Goal: Information Seeking & Learning: Learn about a topic

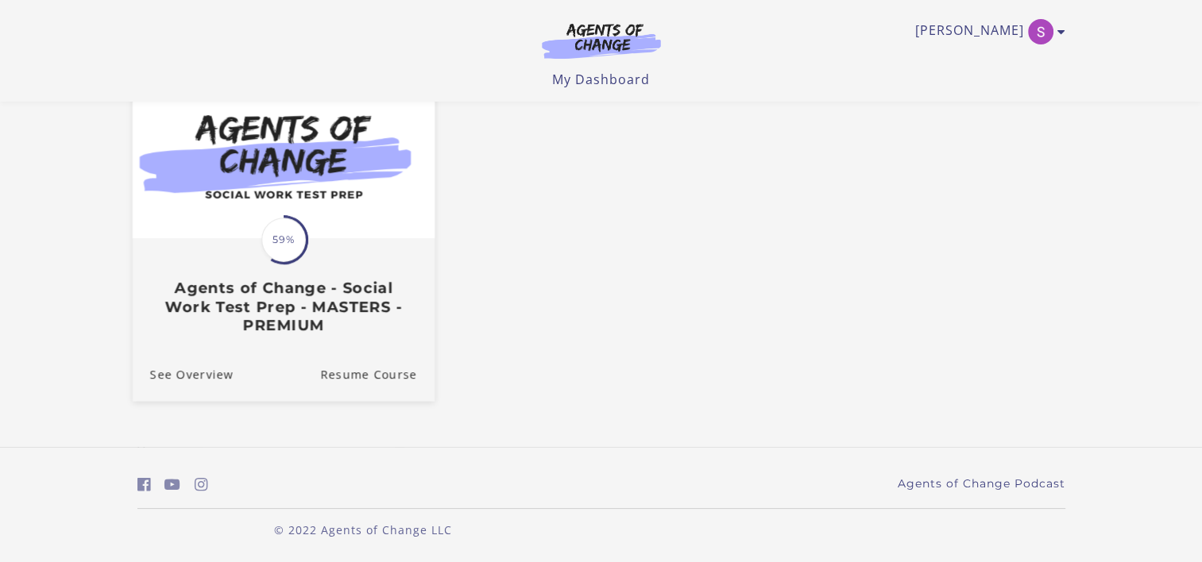
click at [353, 346] on link "Translation missing: en.liquid.partials.dashboard_course_card.progress_descript…" at bounding box center [283, 212] width 302 height 272
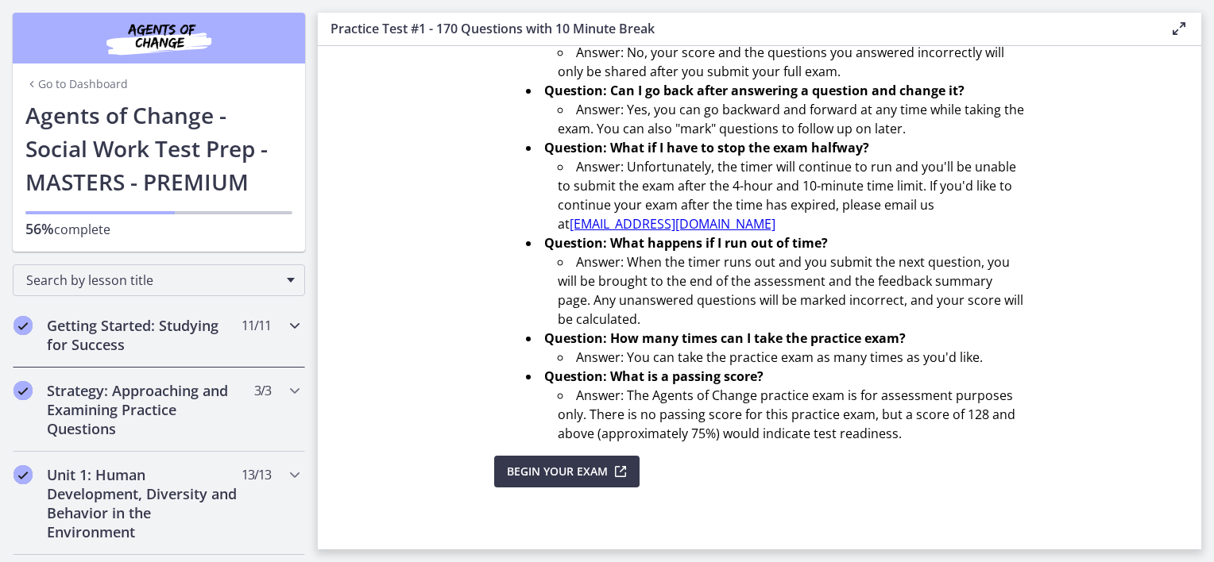
click at [184, 327] on h2 "Getting Started: Studying for Success" at bounding box center [144, 335] width 194 height 38
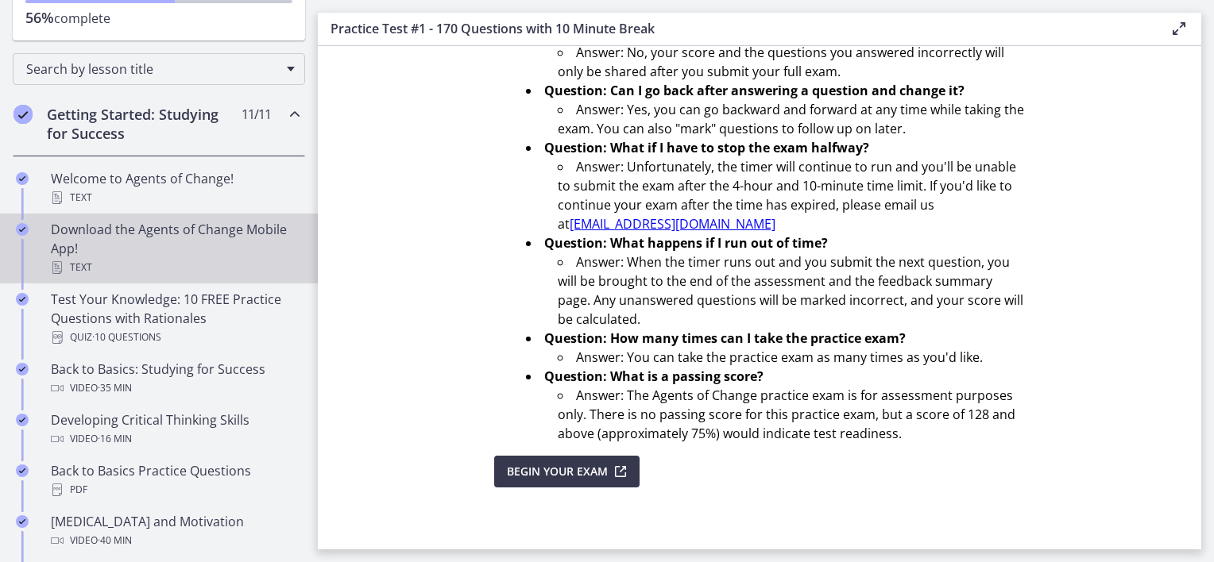
scroll to position [238, 0]
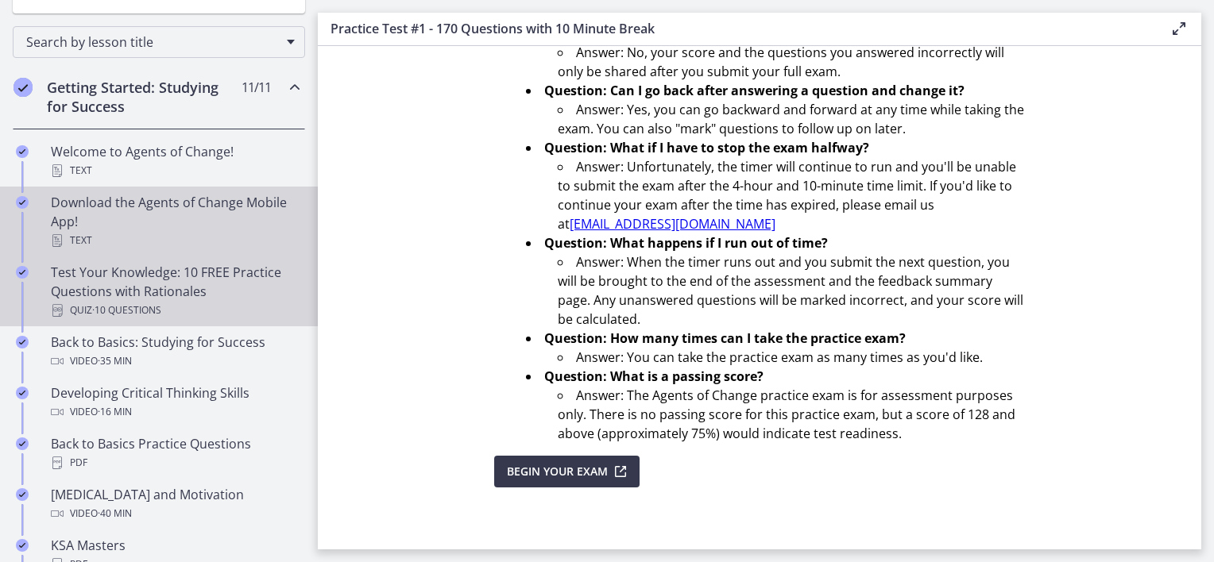
click at [203, 311] on div "Quiz · 10 Questions" at bounding box center [175, 310] width 248 height 19
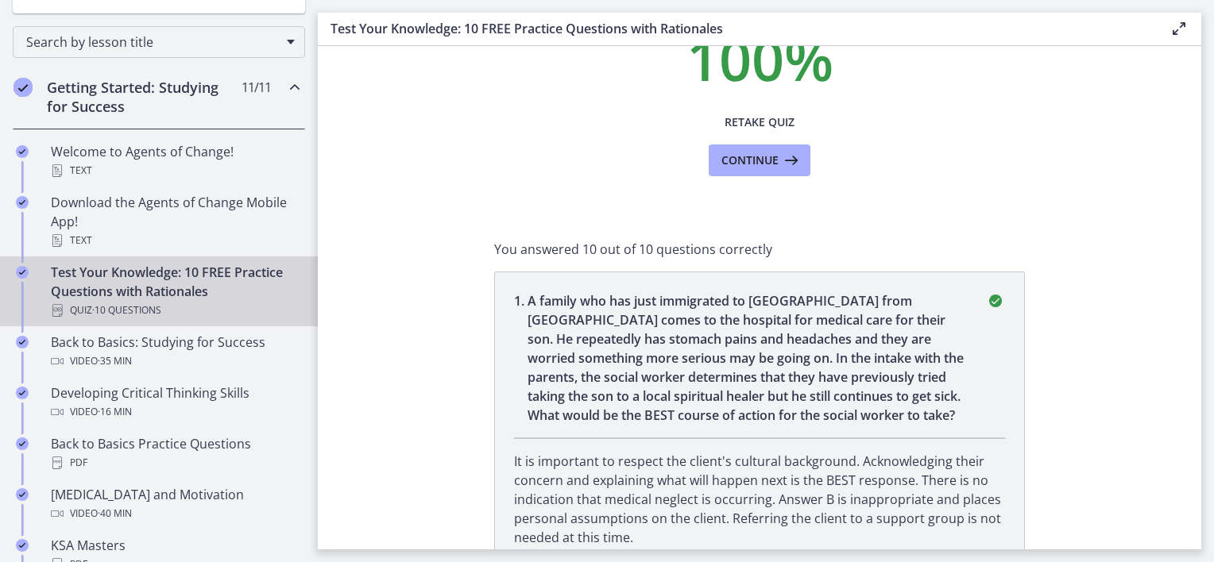
scroll to position [238, 0]
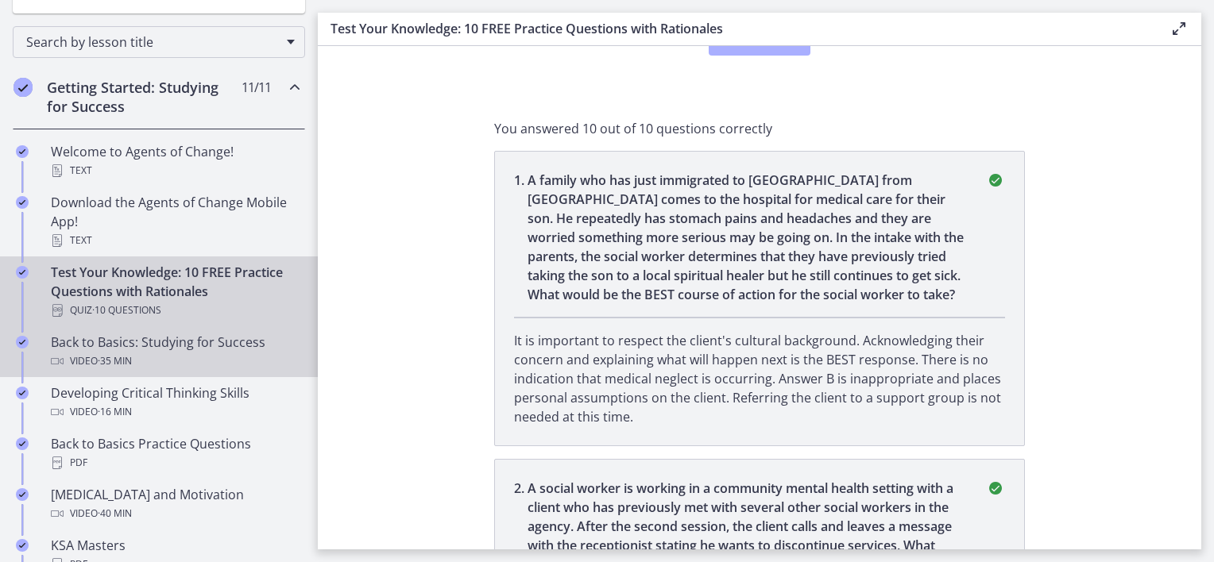
click at [180, 339] on div "Back to Basics: Studying for Success Video · 35 min" at bounding box center [175, 352] width 248 height 38
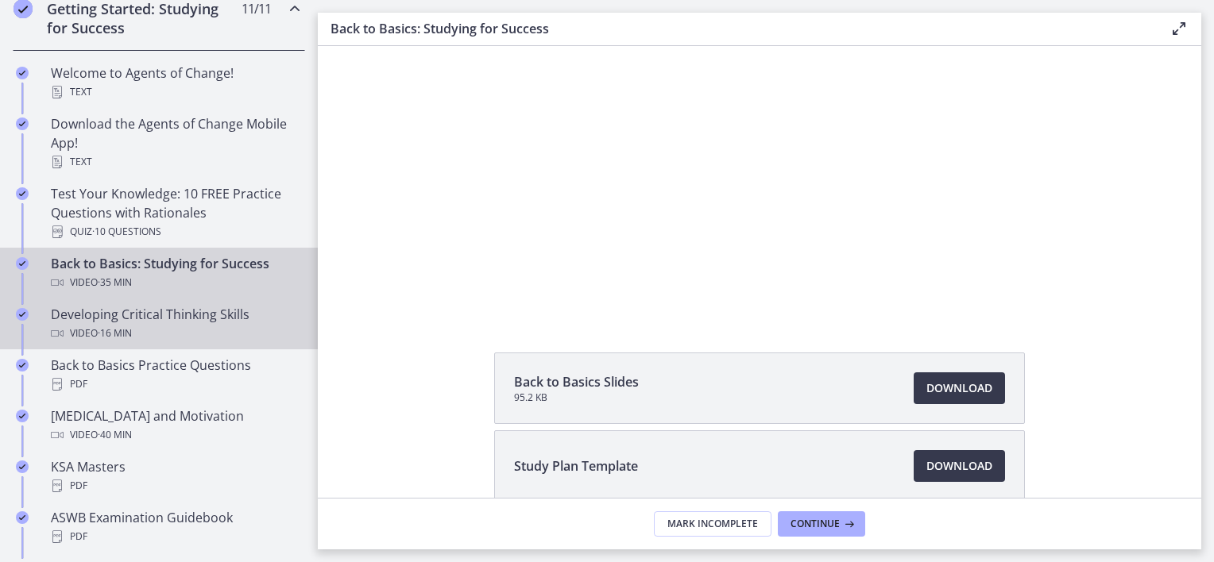
scroll to position [318, 0]
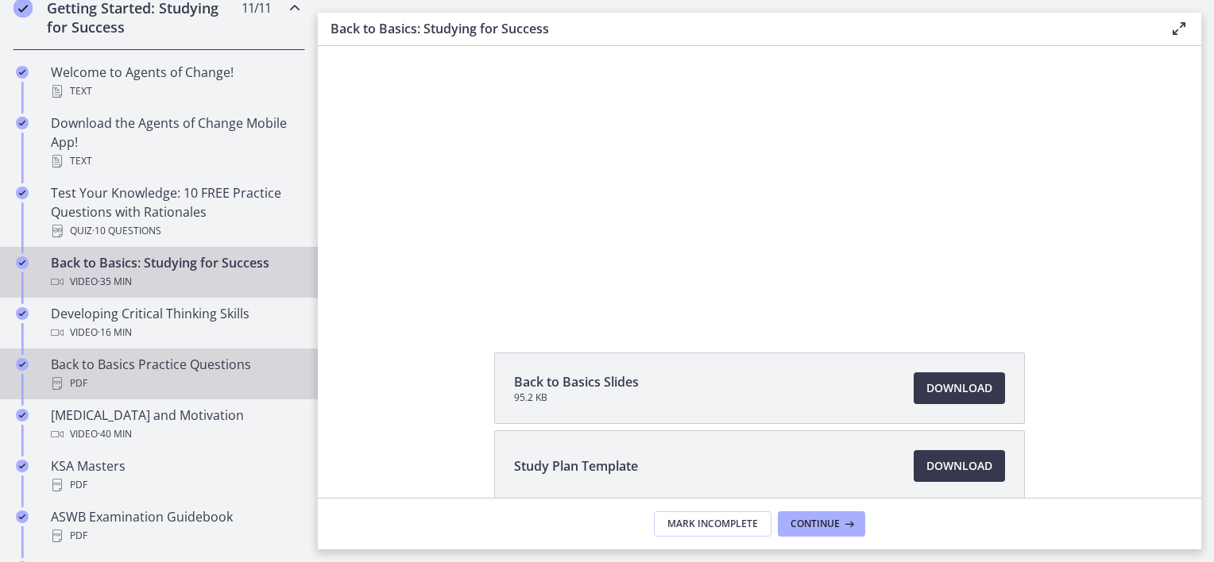
click at [179, 379] on div "PDF" at bounding box center [175, 383] width 248 height 19
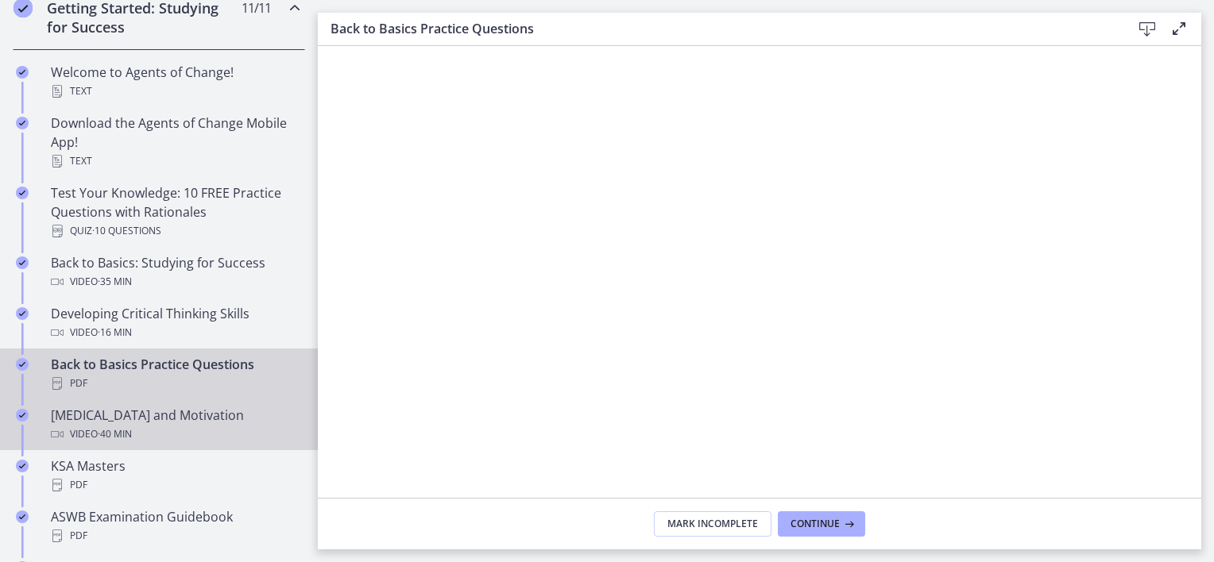
click at [210, 411] on div "[MEDICAL_DATA] and Motivation Video · 40 min" at bounding box center [175, 425] width 248 height 38
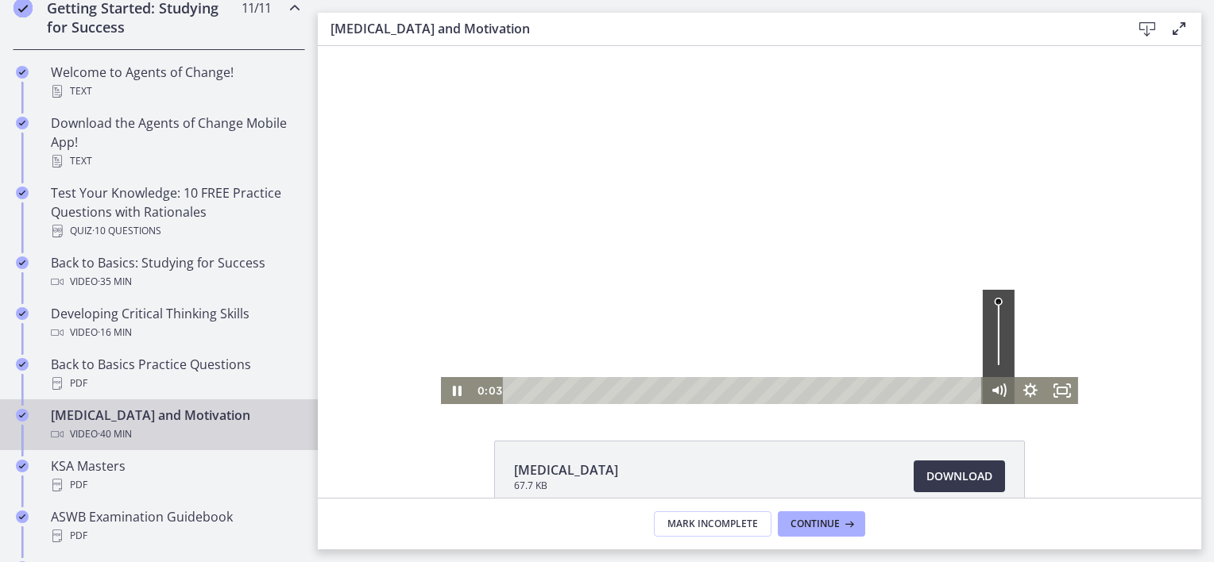
click at [992, 390] on icon "Mute" at bounding box center [995, 391] width 6 height 8
click at [995, 361] on div "Volume" at bounding box center [998, 361] width 12 height 12
click at [450, 394] on icon "Pause" at bounding box center [457, 390] width 32 height 27
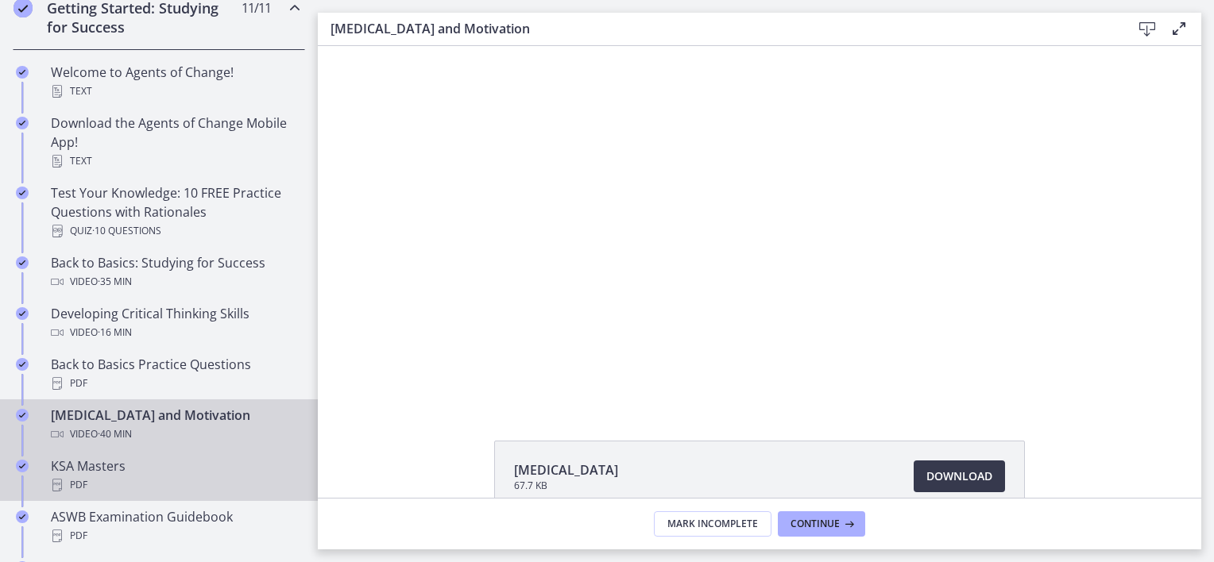
click at [102, 467] on div "KSA Masters PDF" at bounding box center [175, 476] width 248 height 38
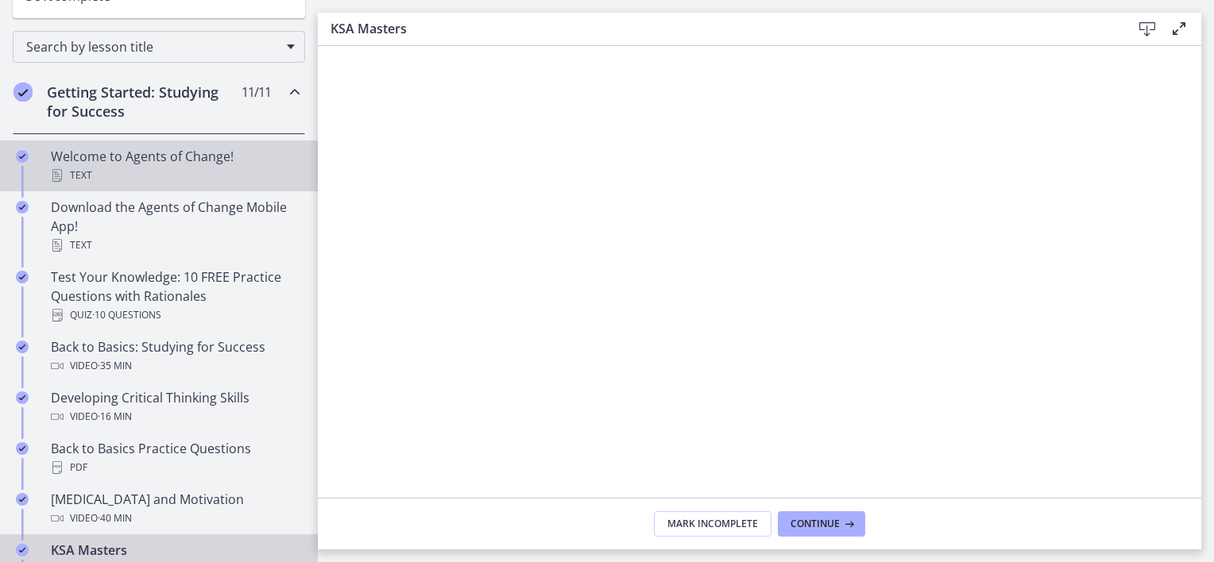
scroll to position [477, 0]
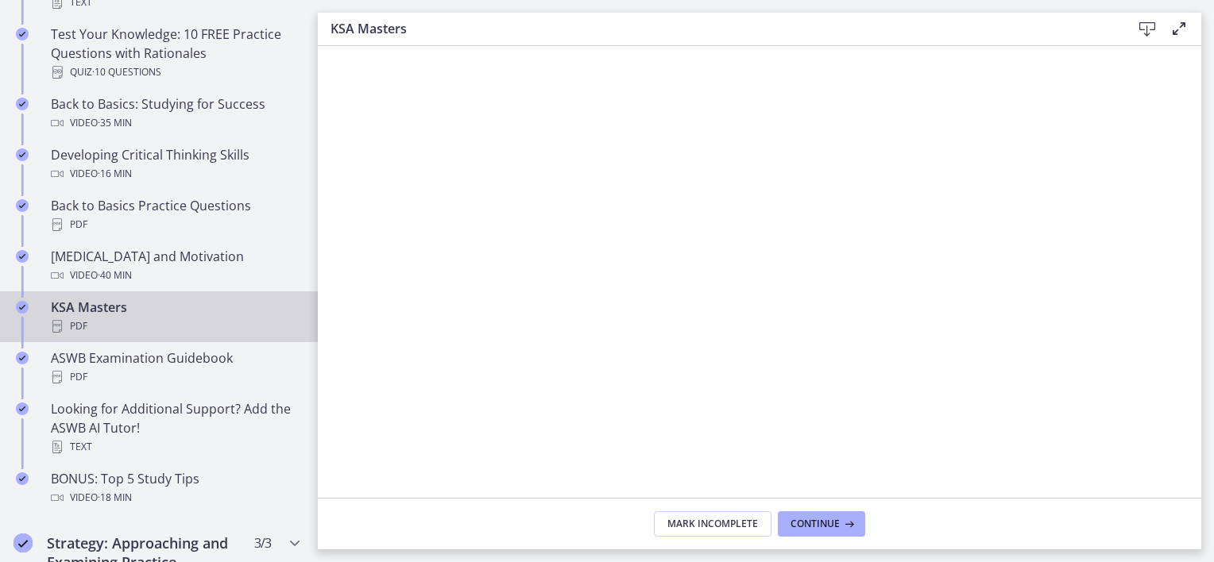
click at [102, 326] on div "PDF" at bounding box center [175, 326] width 248 height 19
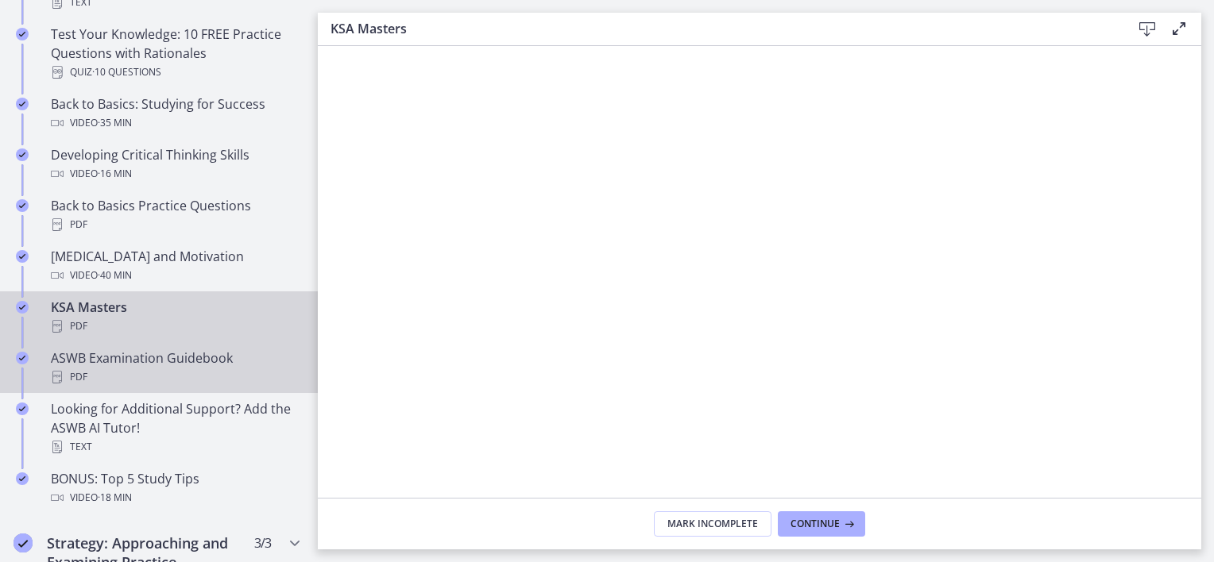
click at [136, 377] on div "PDF" at bounding box center [175, 377] width 248 height 19
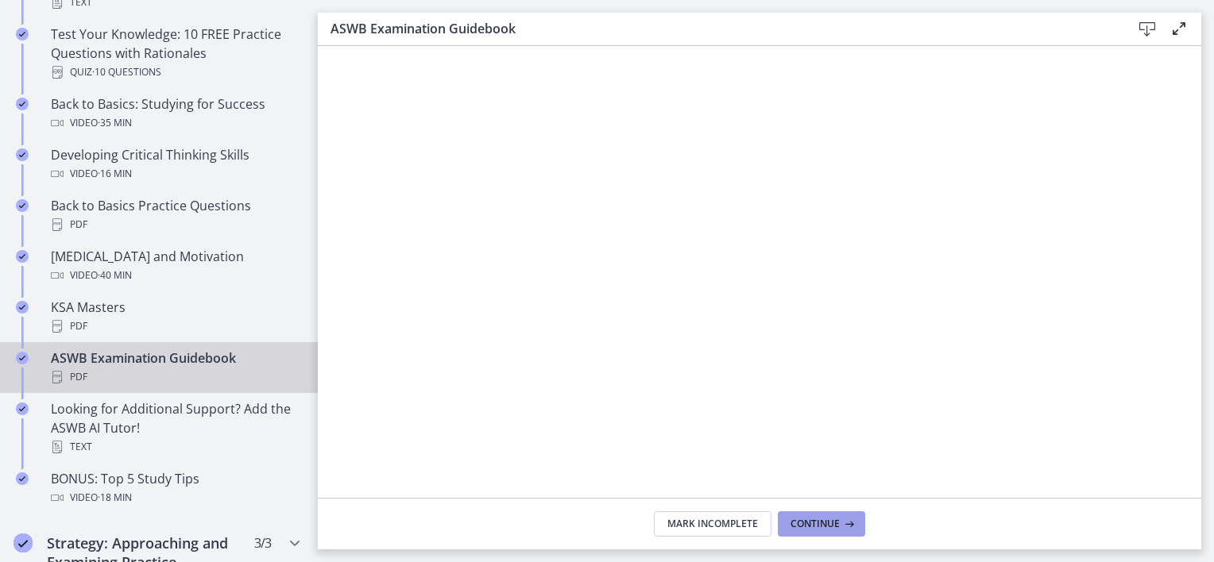
click at [833, 515] on button "Continue" at bounding box center [821, 524] width 87 height 25
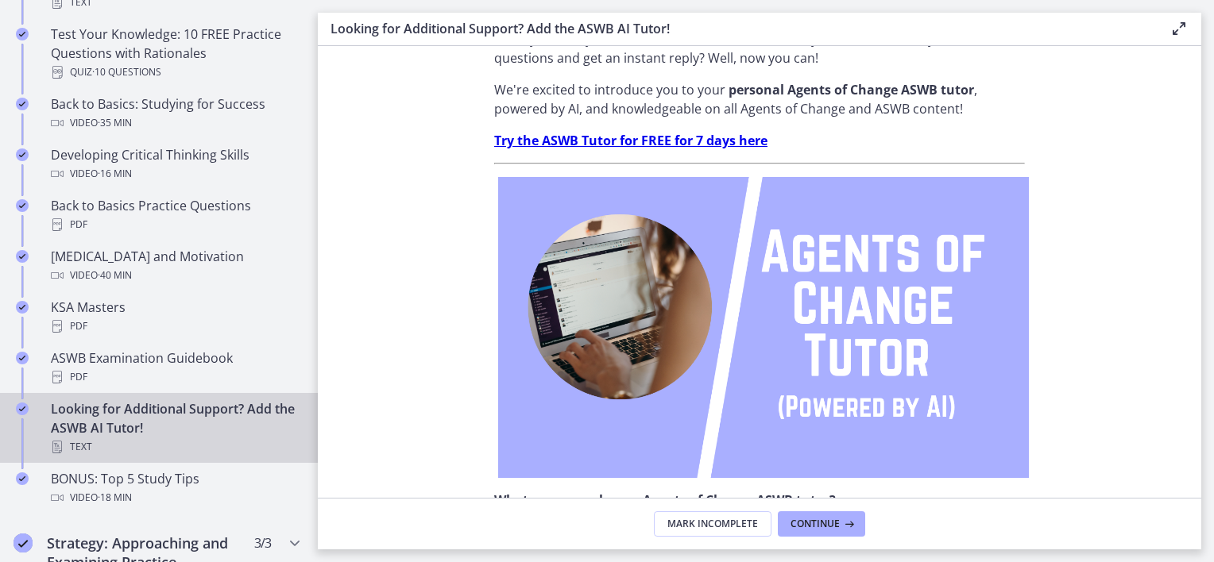
scroll to position [79, 0]
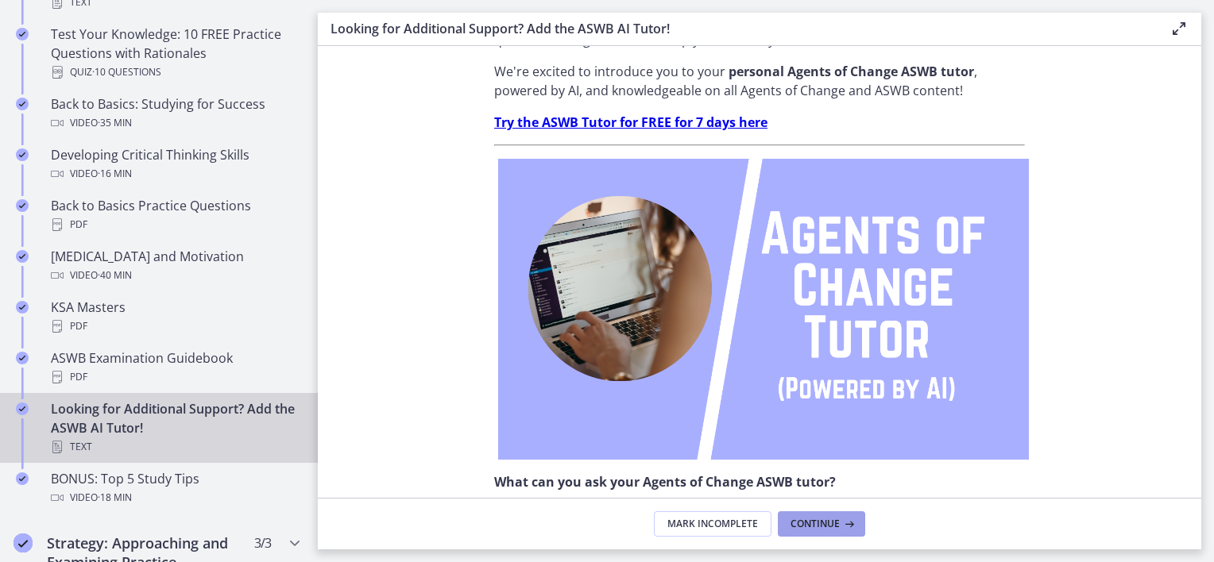
click at [836, 520] on span "Continue" at bounding box center [814, 524] width 49 height 13
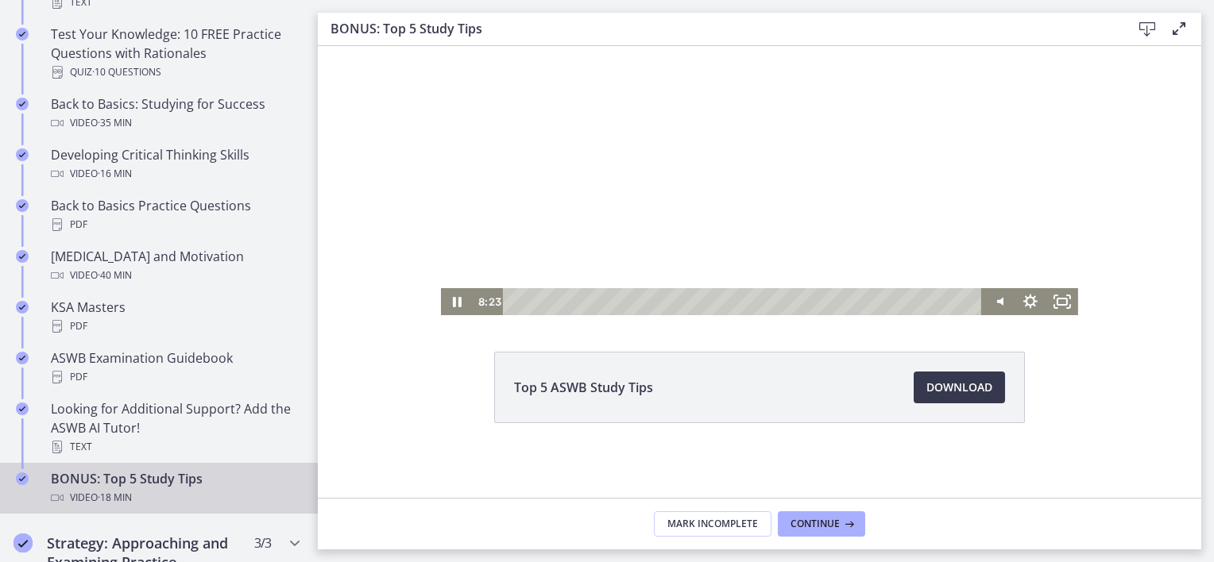
scroll to position [90, 0]
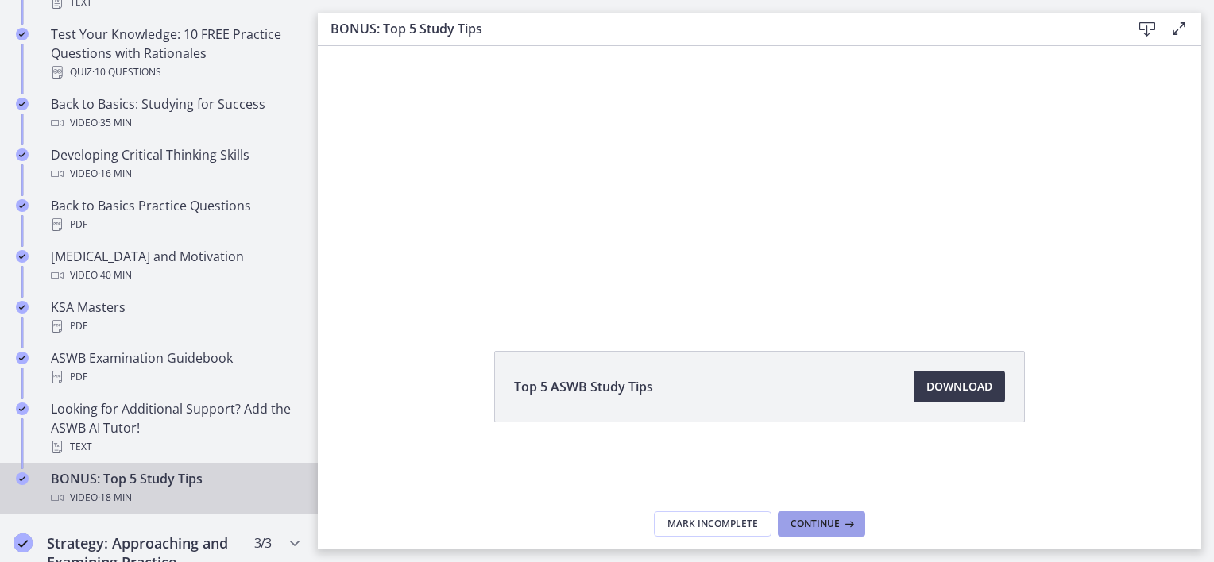
click at [830, 531] on button "Continue" at bounding box center [821, 524] width 87 height 25
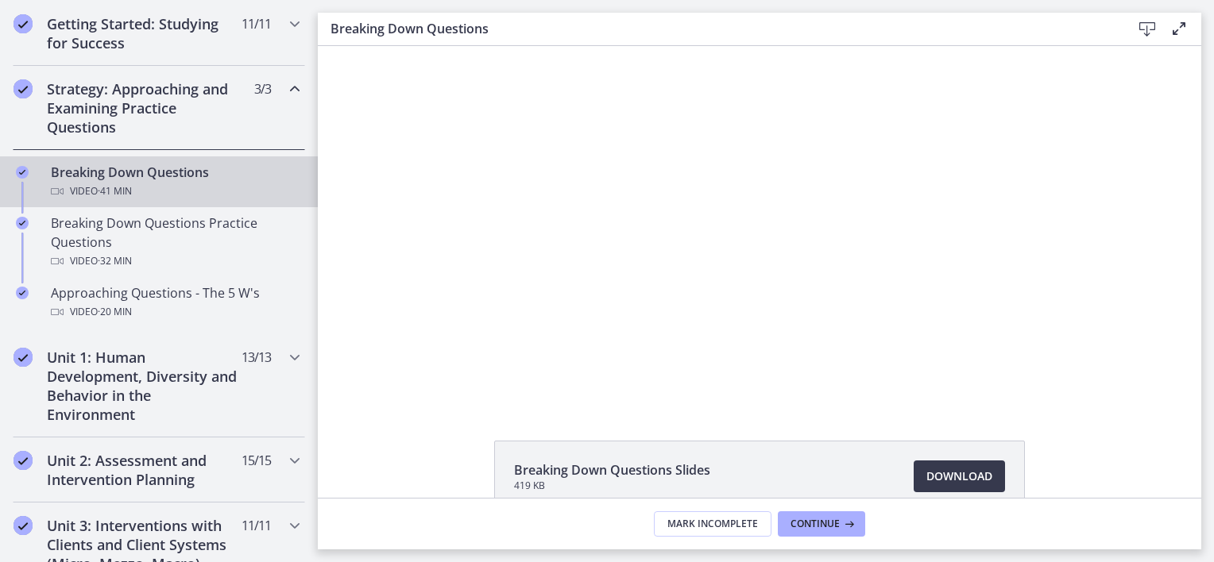
scroll to position [319, 0]
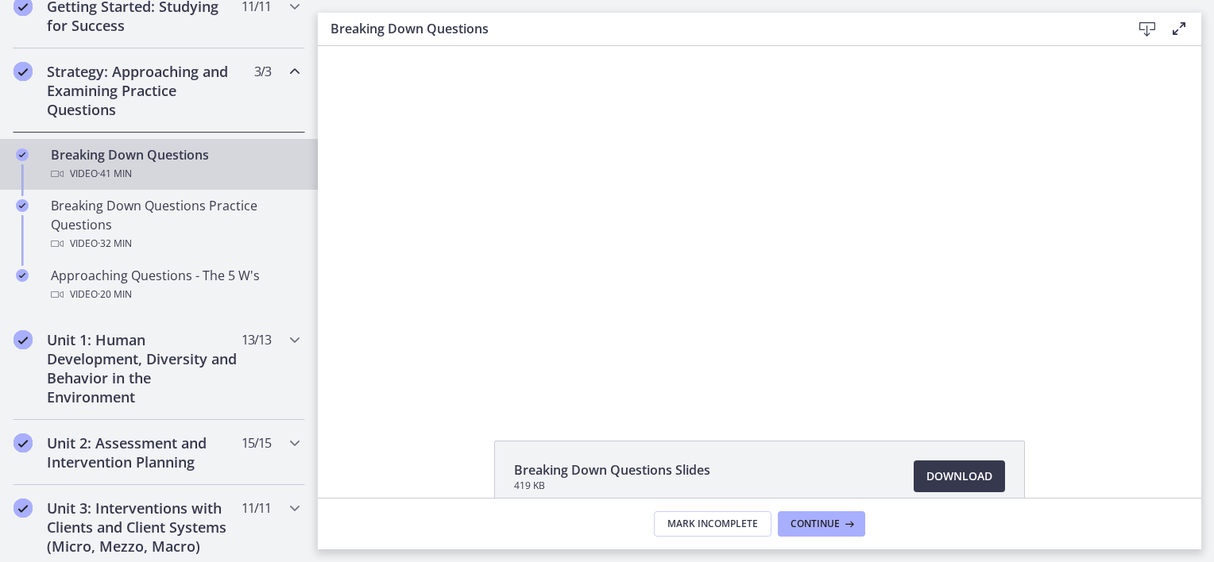
drag, startPoint x: 308, startPoint y: 276, endPoint x: 10, endPoint y: 177, distance: 314.8
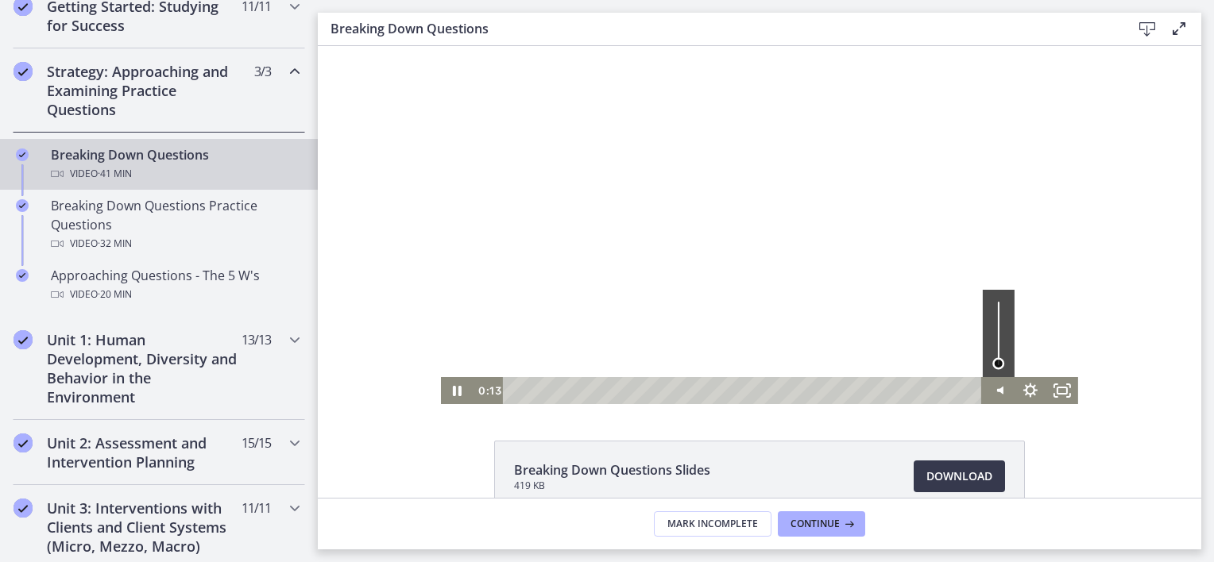
click at [995, 364] on div "Volume" at bounding box center [998, 363] width 12 height 12
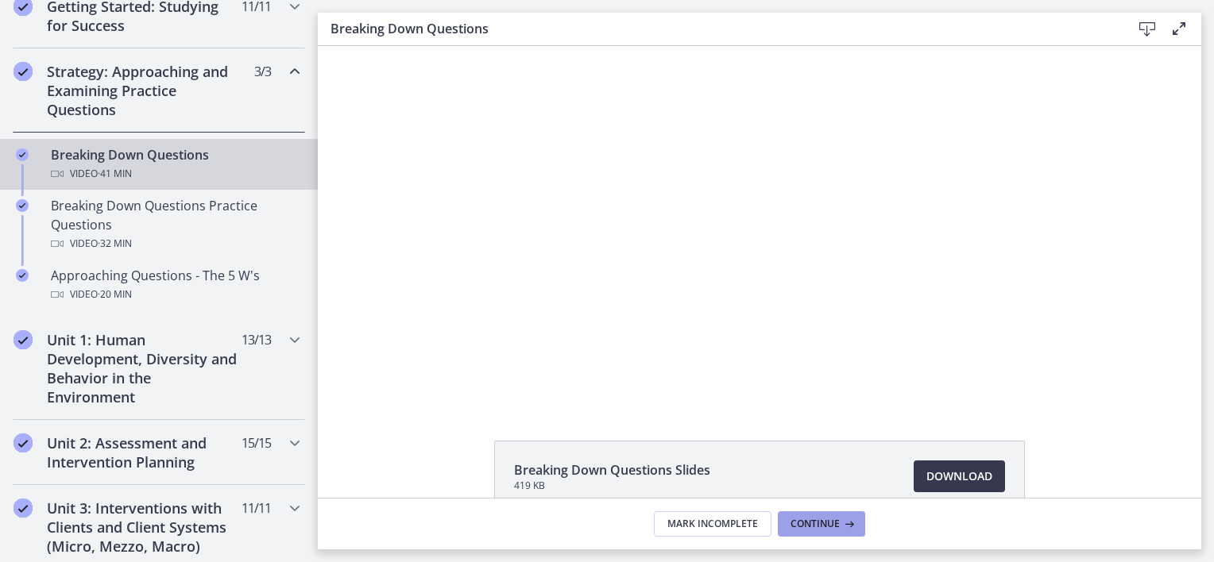
click at [807, 523] on span "Continue" at bounding box center [814, 524] width 49 height 13
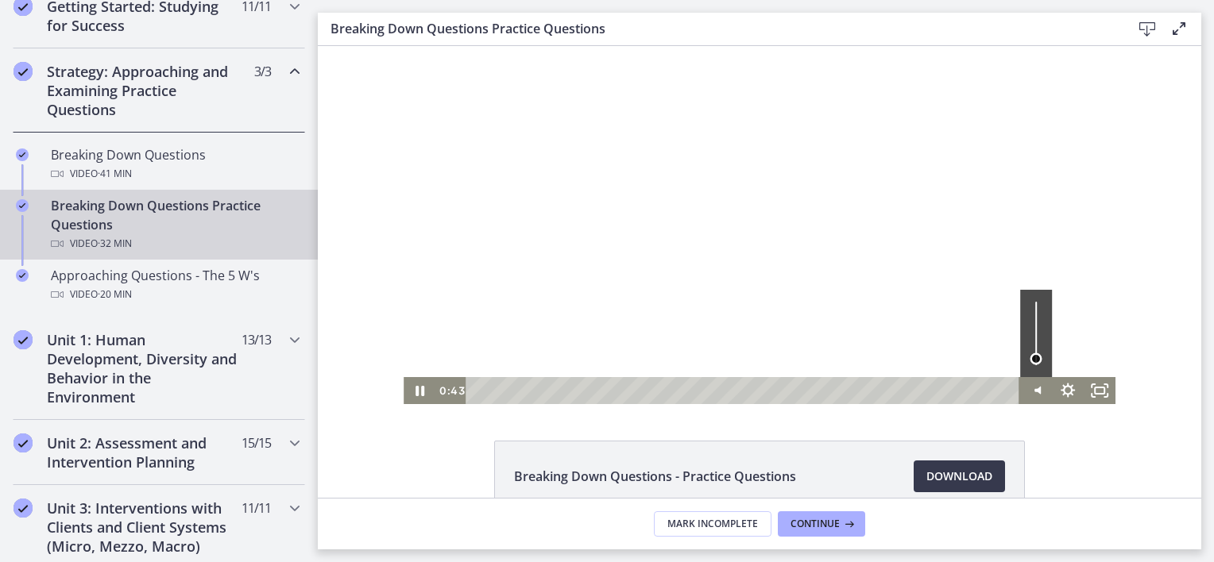
drag, startPoint x: 1032, startPoint y: 364, endPoint x: 1042, endPoint y: 363, distance: 10.4
click at [1042, 362] on div "Volume" at bounding box center [1036, 333] width 32 height 87
click at [1037, 361] on div "Volume" at bounding box center [1036, 361] width 20 height 20
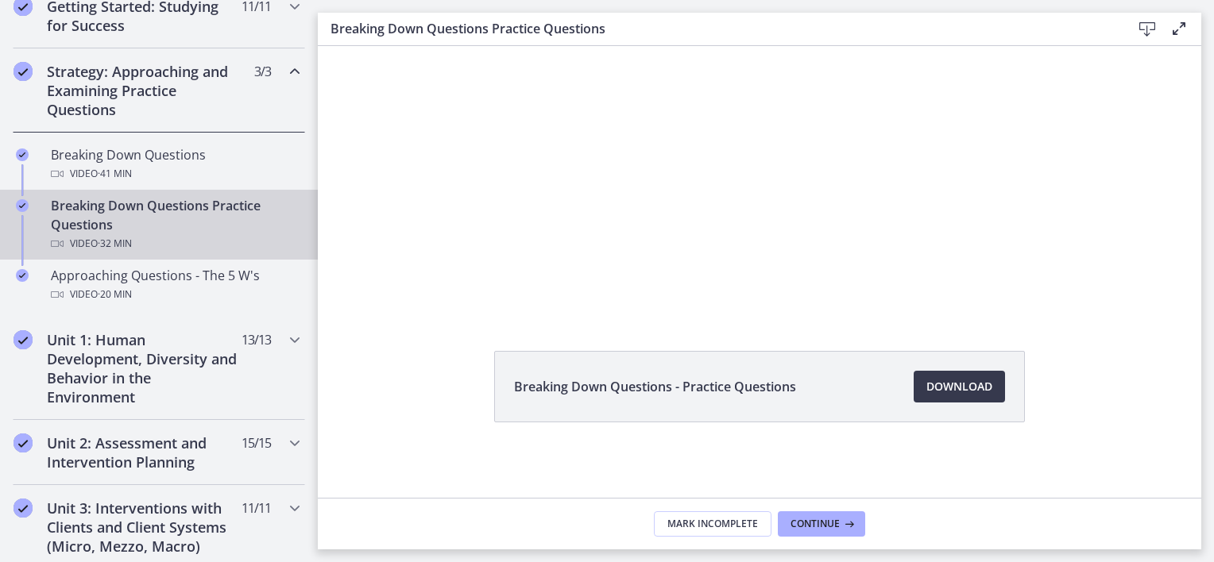
scroll to position [10, 0]
